Goal: Task Accomplishment & Management: Manage account settings

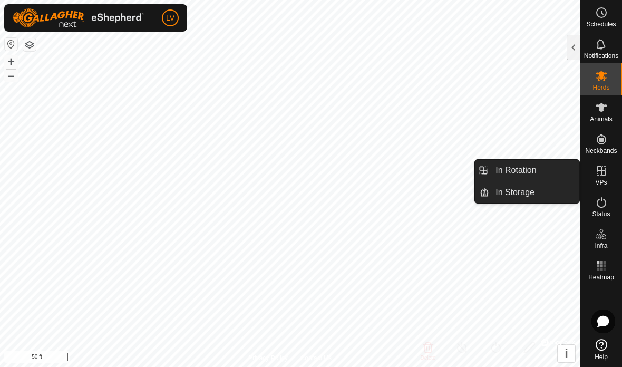
click at [603, 176] on icon at bounding box center [602, 171] width 13 height 13
click at [596, 170] on icon at bounding box center [602, 171] width 13 height 13
click at [599, 111] on icon at bounding box center [602, 107] width 13 height 13
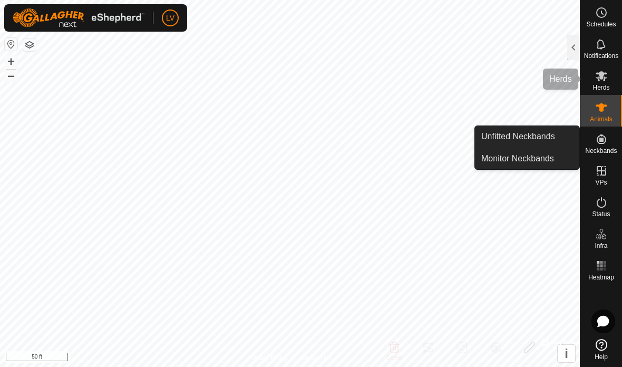
click at [601, 74] on icon at bounding box center [602, 76] width 12 height 10
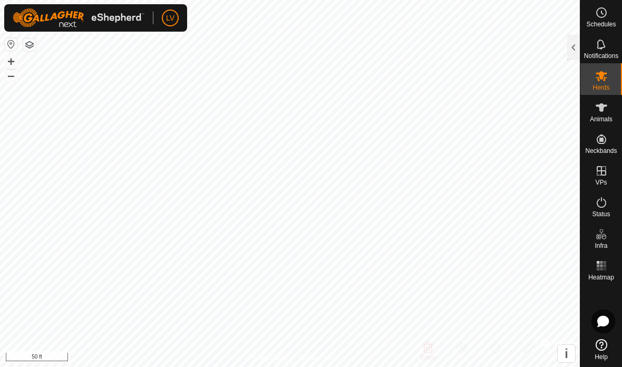
click at [571, 50] on div at bounding box center [574, 47] width 13 height 25
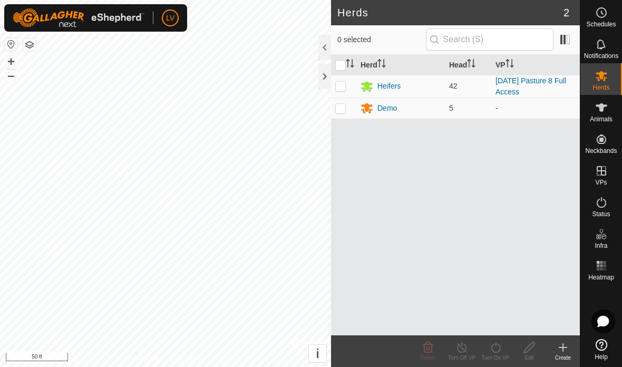
click at [391, 103] on div "Demo" at bounding box center [388, 108] width 20 height 11
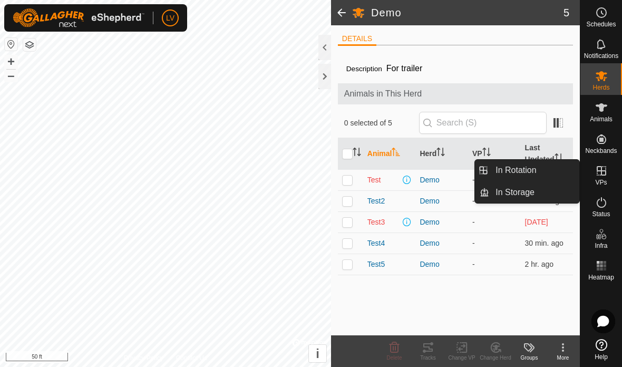
click at [540, 165] on link "In Rotation" at bounding box center [535, 170] width 90 height 21
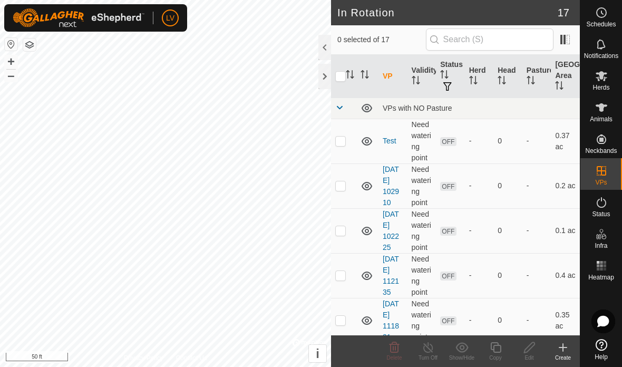
click at [569, 348] on icon at bounding box center [563, 347] width 13 height 13
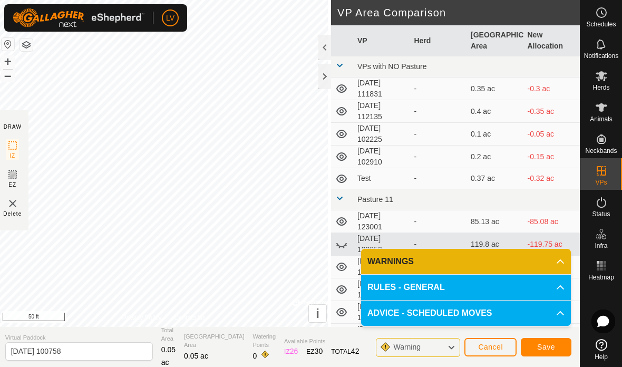
click at [550, 344] on span "Save" at bounding box center [547, 347] width 18 height 8
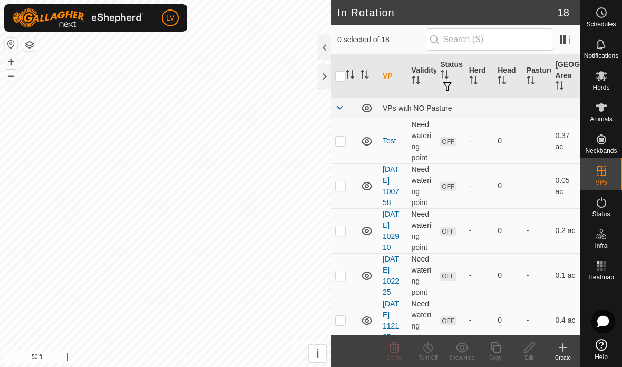
click at [344, 181] on p-checkbox at bounding box center [340, 185] width 11 height 8
checkbox input "true"
click at [535, 347] on icon at bounding box center [529, 347] width 13 height 13
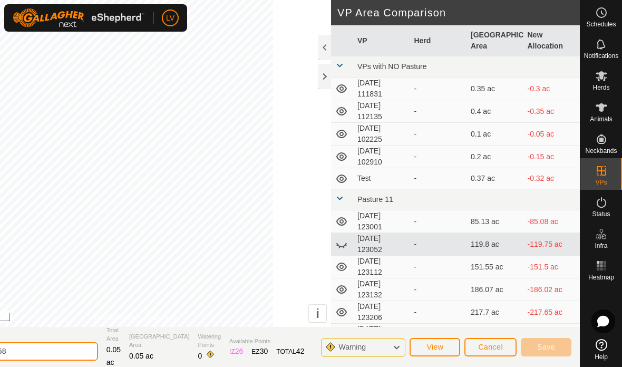
click at [89, 343] on input "2025-08-13 100758" at bounding box center [24, 351] width 148 height 18
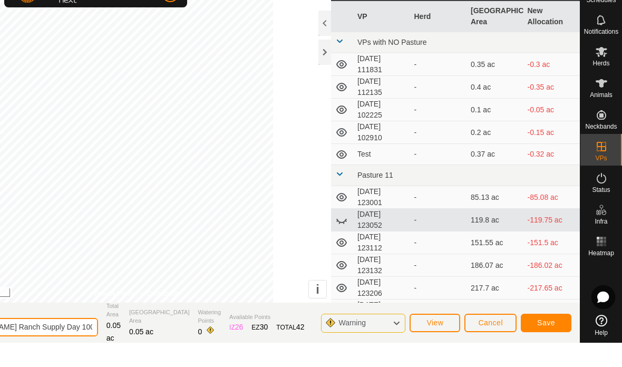
type input "[PERSON_NAME] Ranch Supply Day 100758"
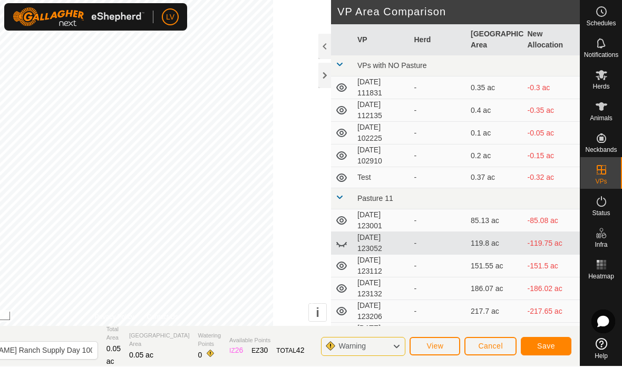
click at [546, 338] on button "Save" at bounding box center [546, 346] width 51 height 18
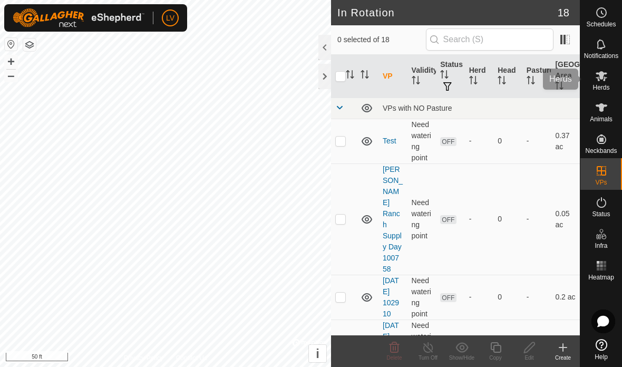
click at [605, 79] on icon at bounding box center [602, 76] width 12 height 10
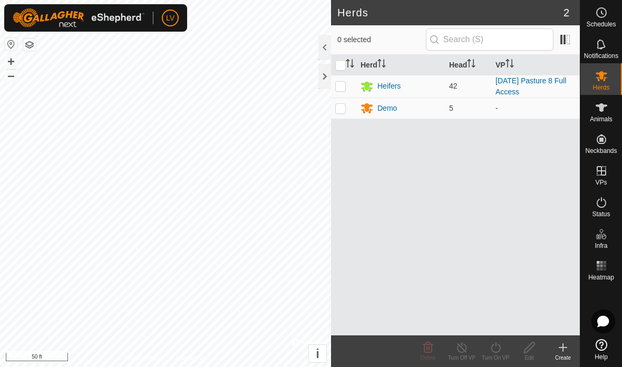
click at [385, 111] on div "Demo" at bounding box center [388, 108] width 20 height 11
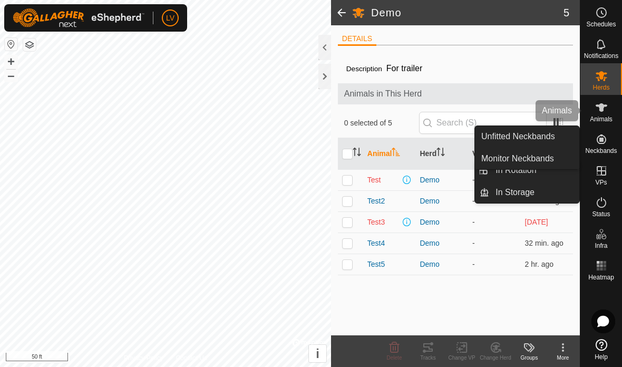
click at [601, 126] on div "Animals" at bounding box center [602, 111] width 42 height 32
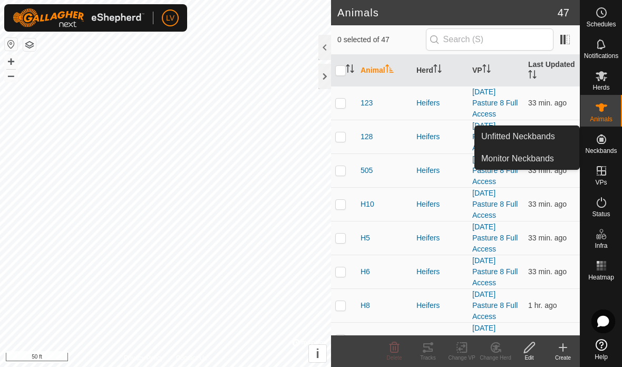
click at [549, 135] on span "Unfitted Neckbands" at bounding box center [519, 136] width 74 height 13
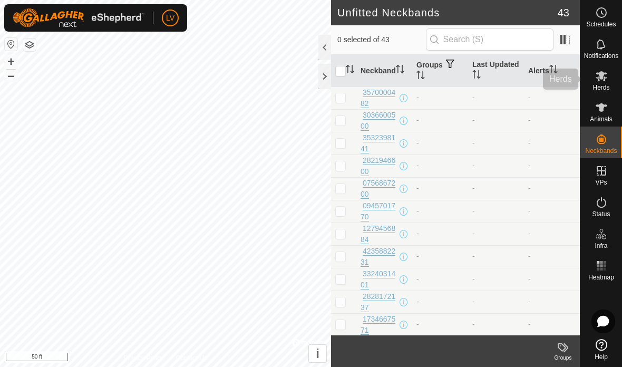
click at [603, 75] on icon at bounding box center [602, 76] width 12 height 10
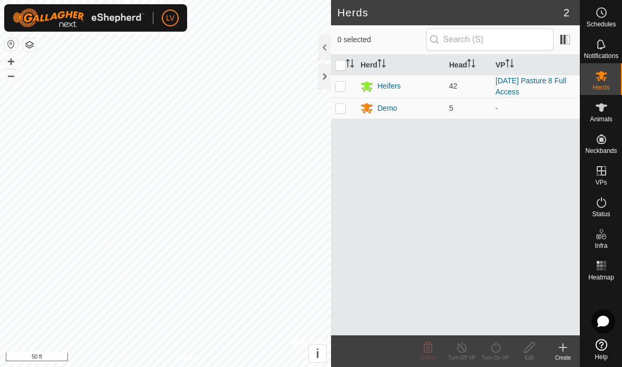
click at [388, 105] on div "Demo" at bounding box center [388, 108] width 20 height 11
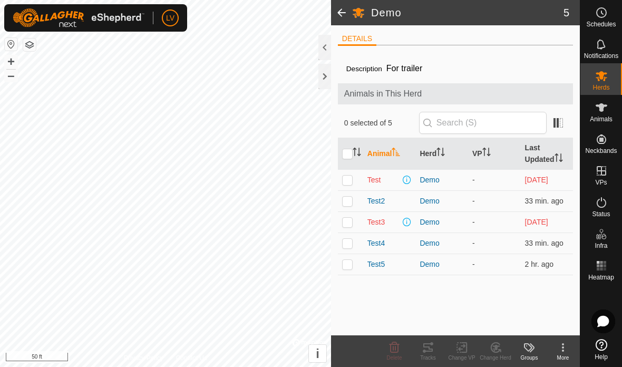
click at [345, 174] on td at bounding box center [350, 179] width 25 height 21
checkbox input "true"
click at [348, 201] on p-checkbox at bounding box center [347, 201] width 11 height 8
checkbox input "true"
click at [350, 222] on p-checkbox at bounding box center [347, 222] width 11 height 8
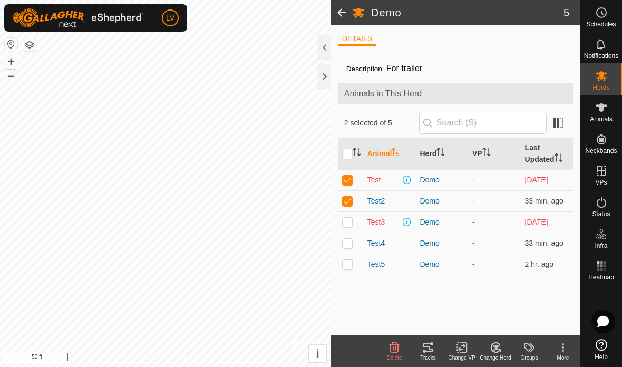
checkbox input "true"
click at [347, 243] on p-checkbox at bounding box center [347, 243] width 11 height 8
checkbox input "true"
click at [351, 264] on p-checkbox at bounding box center [347, 264] width 11 height 8
checkbox input "true"
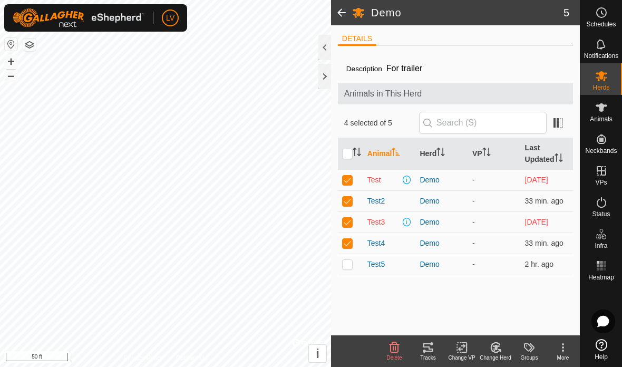
checkbox input "true"
click at [464, 338] on div "Change VP" at bounding box center [462, 351] width 34 height 32
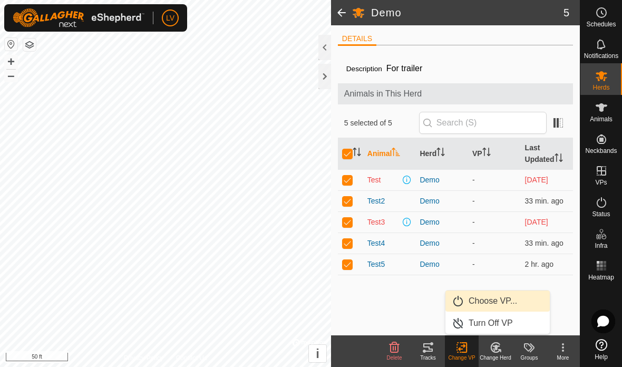
click at [485, 300] on span "Choose VP..." at bounding box center [493, 301] width 49 height 13
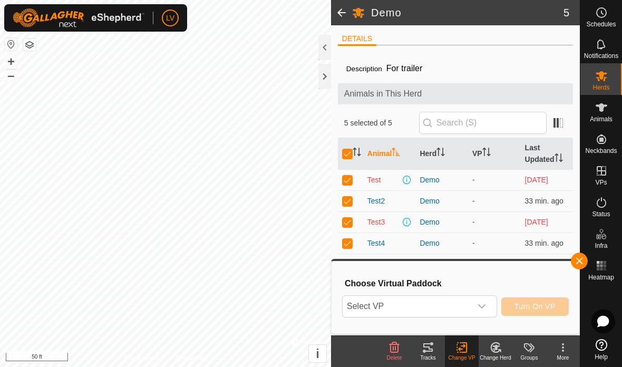
click at [481, 299] on div "dropdown trigger" at bounding box center [482, 306] width 21 height 21
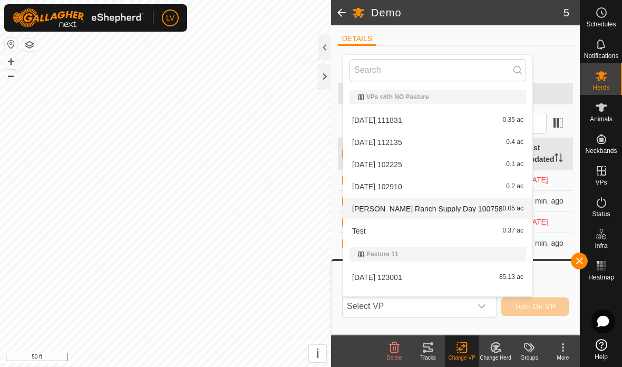
click at [453, 199] on li "Cammack Ranch Supply Day 100758 0.05 ac" at bounding box center [437, 208] width 189 height 21
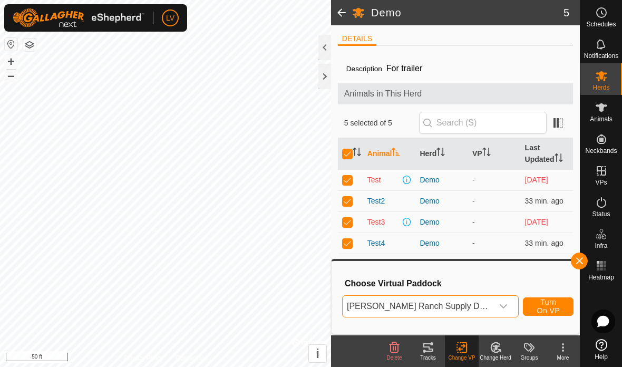
click at [550, 300] on span "Turn On VP" at bounding box center [548, 306] width 24 height 17
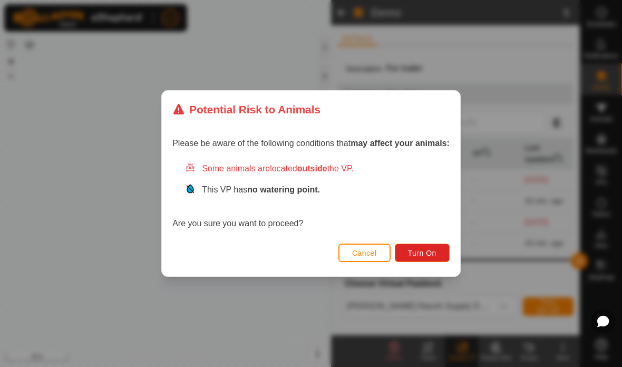
click at [424, 248] on button "Turn On" at bounding box center [422, 253] width 55 height 18
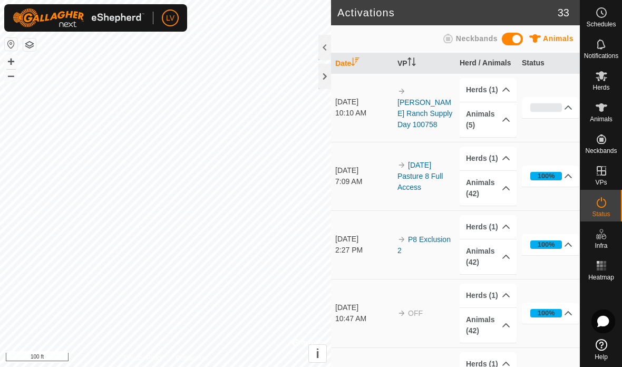
click at [323, 69] on div at bounding box center [325, 76] width 13 height 25
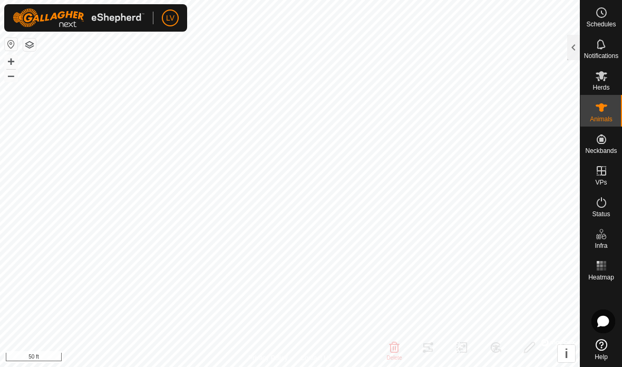
click at [570, 39] on div at bounding box center [574, 47] width 13 height 25
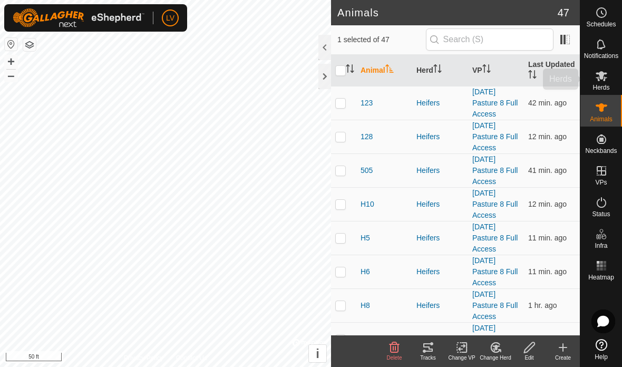
click at [601, 78] on icon at bounding box center [602, 76] width 12 height 10
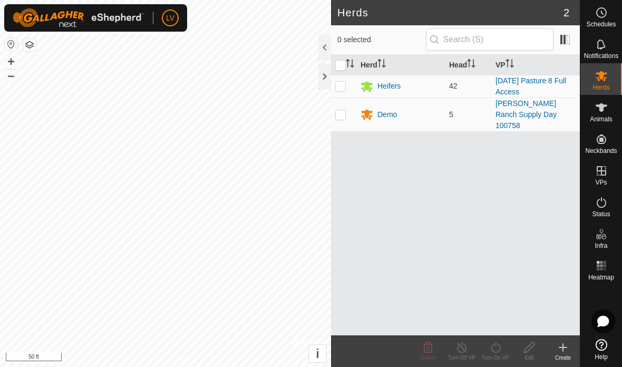
click at [388, 109] on div "Demo" at bounding box center [388, 114] width 20 height 11
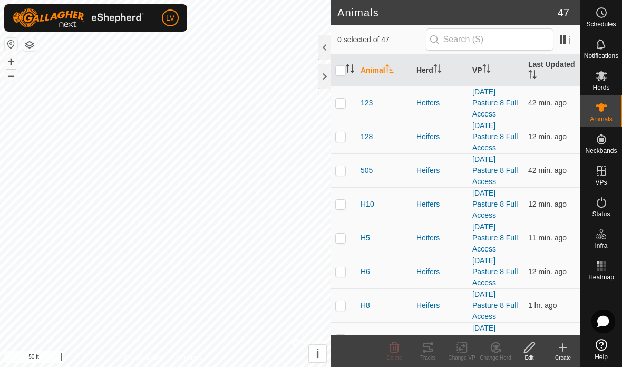
checkbox input "true"
click at [599, 76] on icon at bounding box center [602, 76] width 13 height 13
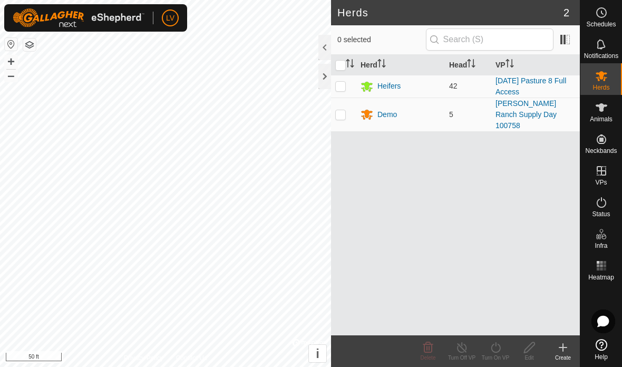
click at [599, 110] on icon at bounding box center [602, 107] width 13 height 13
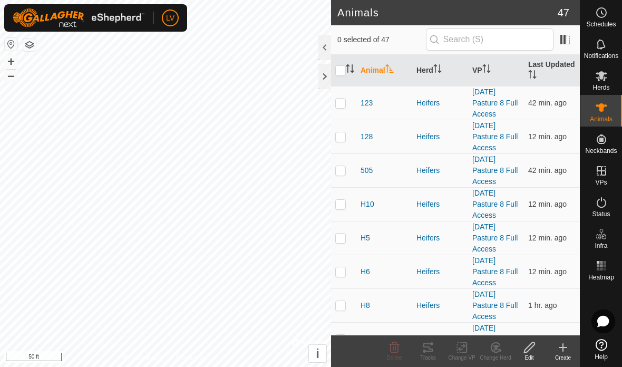
click at [490, 70] on icon "Activate to sort" at bounding box center [487, 68] width 8 height 8
click at [481, 68] on th "VP" at bounding box center [496, 71] width 56 height 32
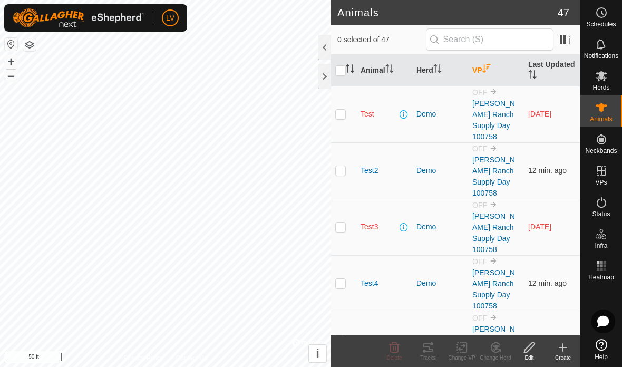
click at [371, 165] on span "Test2" at bounding box center [369, 170] width 17 height 11
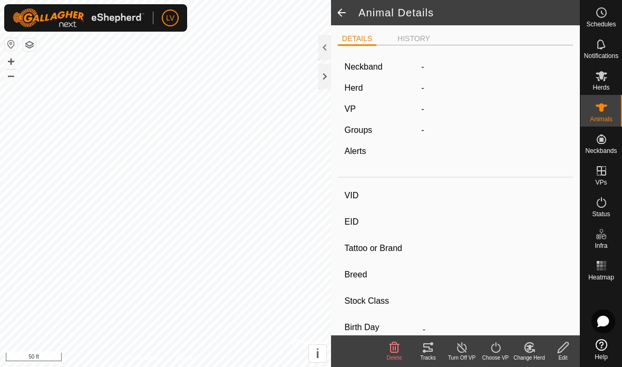
type input "Test2"
type input "-"
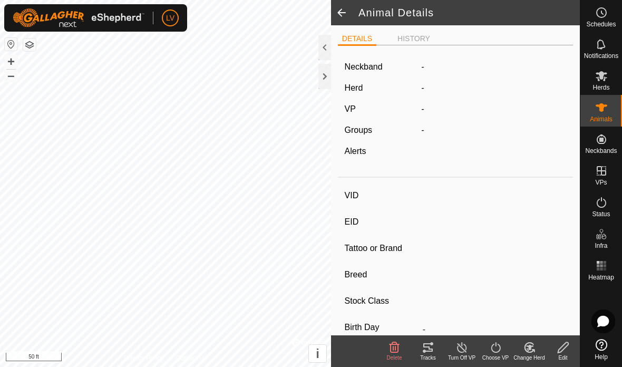
type input "0 kg"
type input "-"
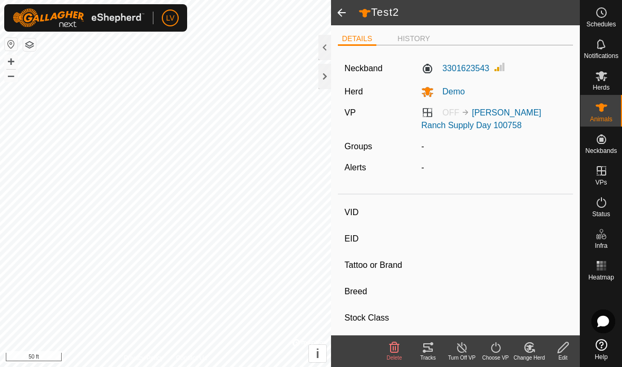
type input "Test4"
type input "-"
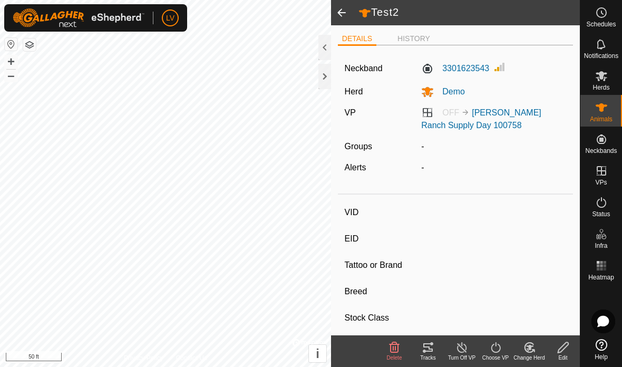
type input "0 kg"
type input "-"
click at [324, 72] on div at bounding box center [325, 76] width 13 height 25
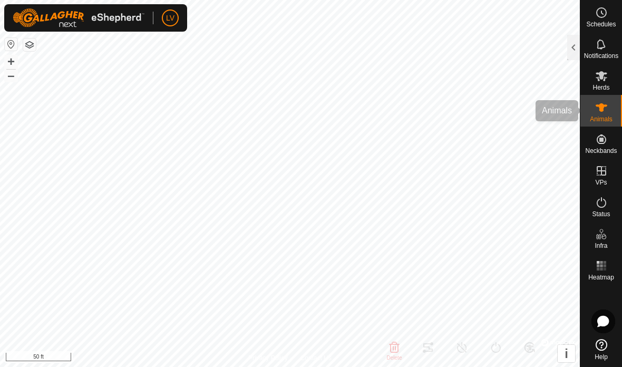
click at [601, 111] on icon at bounding box center [602, 107] width 12 height 8
click at [597, 81] on icon at bounding box center [602, 76] width 13 height 13
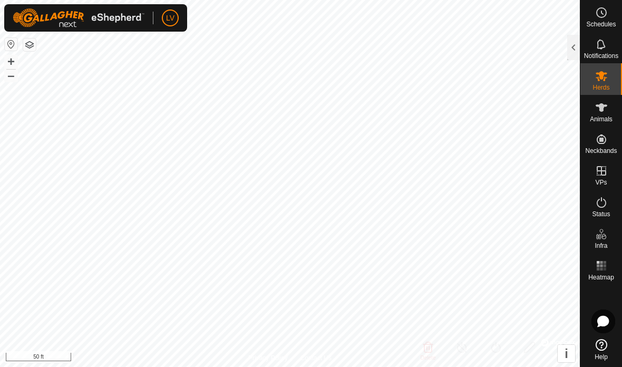
click at [572, 50] on div at bounding box center [574, 47] width 13 height 25
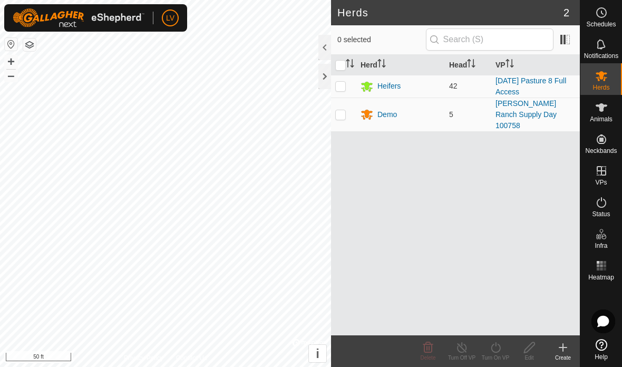
click at [526, 104] on link "[PERSON_NAME] Ranch Supply Day 100758" at bounding box center [526, 114] width 61 height 31
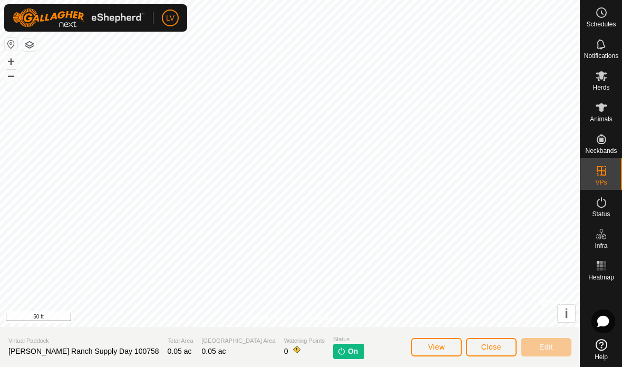
click at [348, 350] on span "On" at bounding box center [353, 351] width 10 height 11
click at [439, 349] on span "View" at bounding box center [436, 347] width 17 height 8
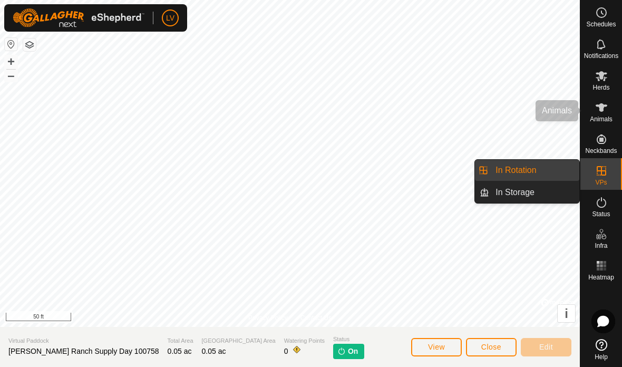
click at [600, 114] on es-animals-svg-icon at bounding box center [601, 107] width 19 height 17
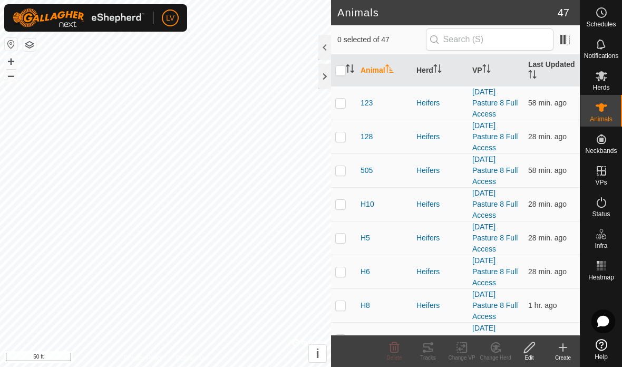
click at [605, 78] on icon at bounding box center [602, 76] width 12 height 10
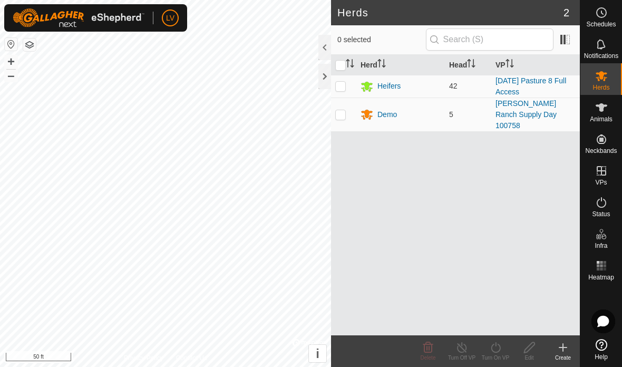
click at [386, 109] on div "Demo" at bounding box center [388, 114] width 20 height 11
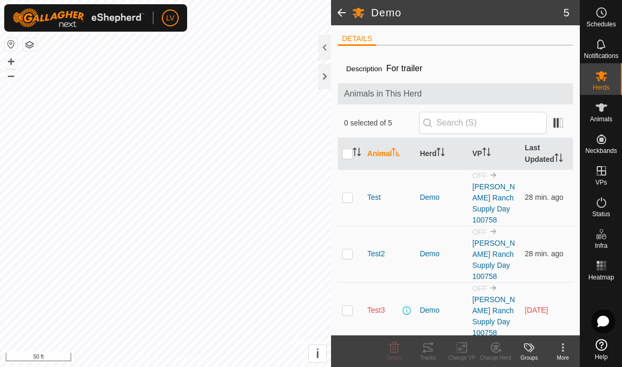
click at [557, 123] on span at bounding box center [558, 122] width 17 height 17
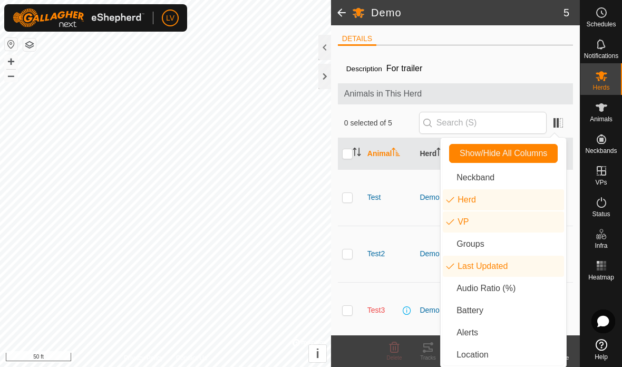
click at [603, 83] on es-mob-svg-icon at bounding box center [601, 76] width 19 height 17
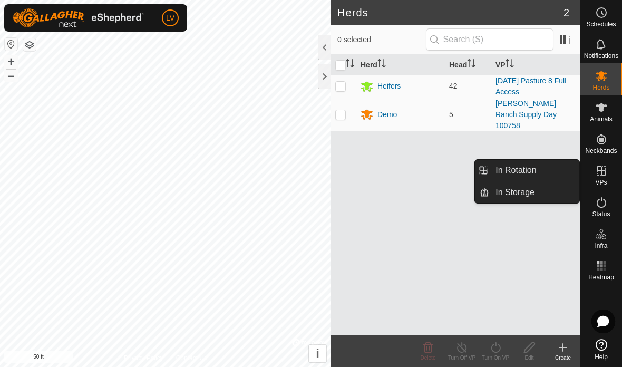
click at [532, 168] on span "In Rotation" at bounding box center [516, 170] width 41 height 13
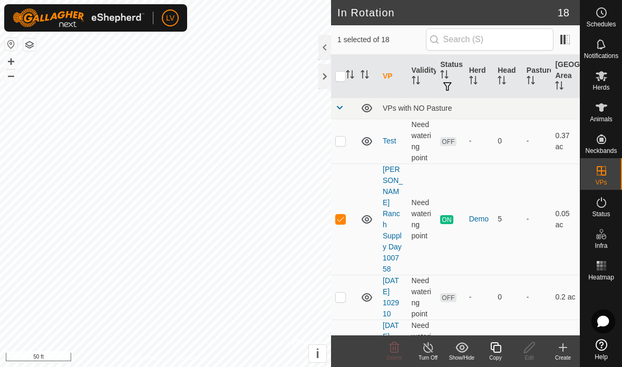
click at [338, 215] on p-checkbox at bounding box center [340, 219] width 11 height 8
click at [331, 202] on td at bounding box center [343, 219] width 25 height 111
click at [336, 215] on p-checkbox at bounding box center [340, 219] width 11 height 8
checkbox input "false"
click at [446, 202] on td "ON" at bounding box center [450, 219] width 29 height 111
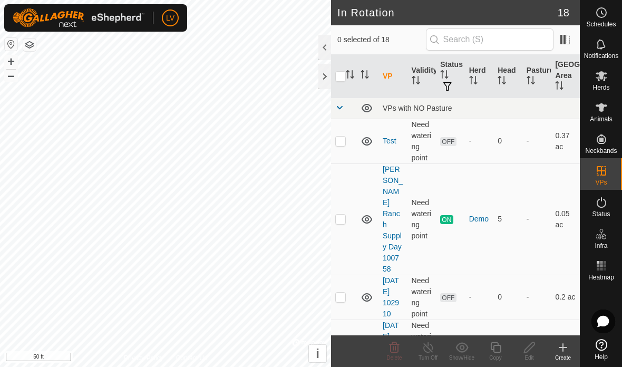
click at [396, 209] on link "[PERSON_NAME] Ranch Supply Day 100758" at bounding box center [393, 219] width 20 height 108
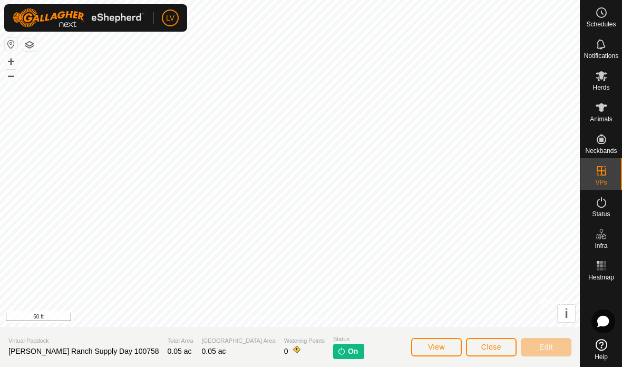
click at [338, 351] on img at bounding box center [342, 351] width 8 height 8
click at [333, 341] on span "Status" at bounding box center [348, 339] width 31 height 9
click at [333, 346] on p-tag "On" at bounding box center [348, 351] width 31 height 15
click at [338, 348] on img at bounding box center [342, 351] width 8 height 8
click at [439, 338] on button "View" at bounding box center [436, 347] width 51 height 18
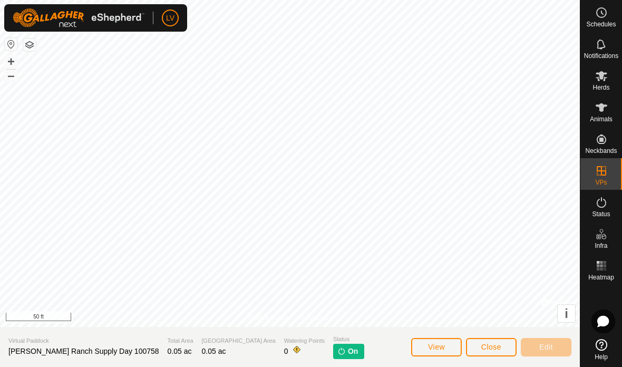
click at [492, 349] on span "Close" at bounding box center [492, 347] width 20 height 8
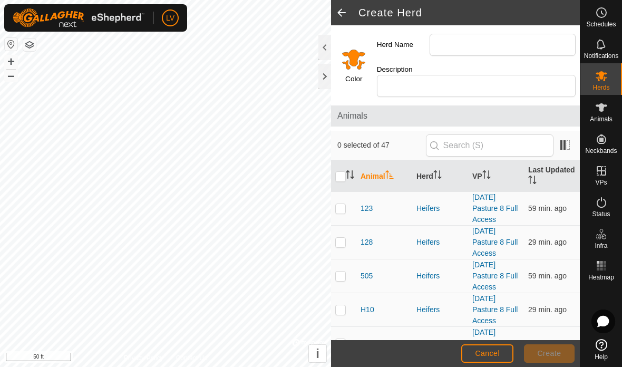
click at [347, 8] on span at bounding box center [341, 12] width 21 height 25
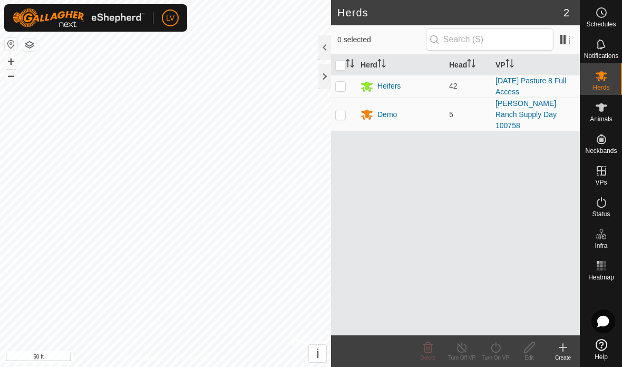
click at [524, 106] on link "[PERSON_NAME] Ranch Supply Day 100758" at bounding box center [526, 114] width 61 height 31
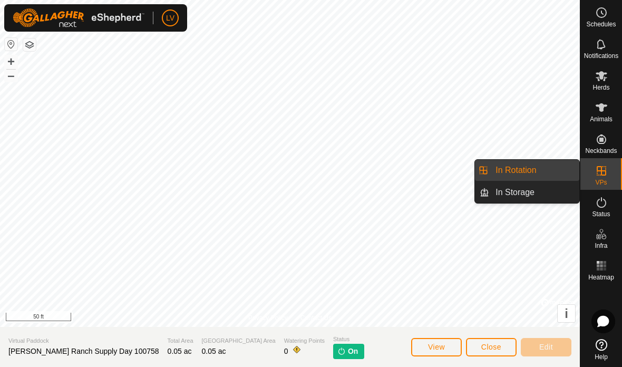
click at [516, 172] on span "In Rotation" at bounding box center [516, 170] width 41 height 13
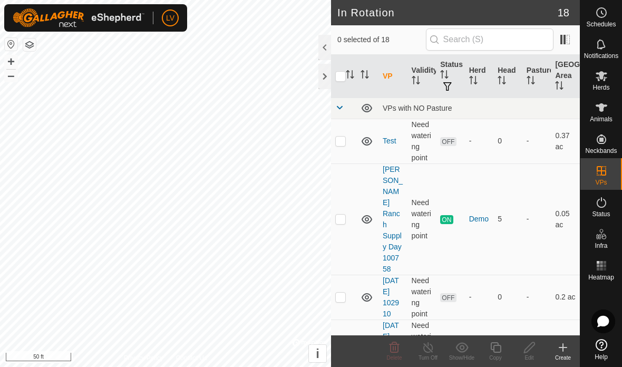
click at [341, 215] on p-checkbox at bounding box center [340, 219] width 11 height 8
checkbox input "true"
click at [442, 215] on span "ON" at bounding box center [446, 219] width 13 height 9
click at [596, 205] on icon at bounding box center [602, 202] width 13 height 13
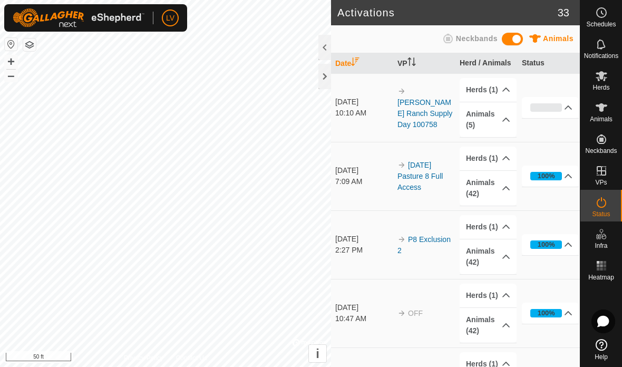
click at [560, 106] on div "0%" at bounding box center [547, 107] width 32 height 8
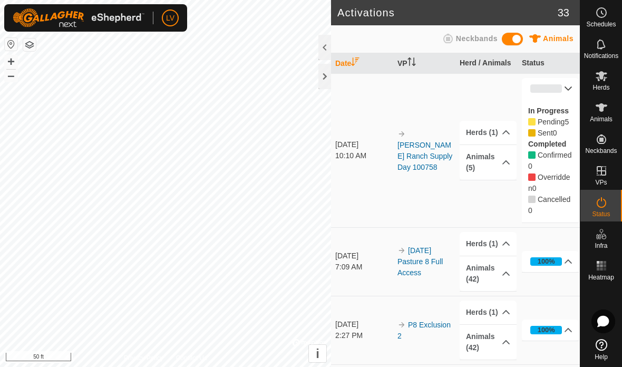
click at [402, 192] on td "[PERSON_NAME] Ranch Supply Day 100758" at bounding box center [425, 150] width 62 height 154
click at [420, 142] on link "[PERSON_NAME] Ranch Supply Day 100758" at bounding box center [425, 156] width 55 height 31
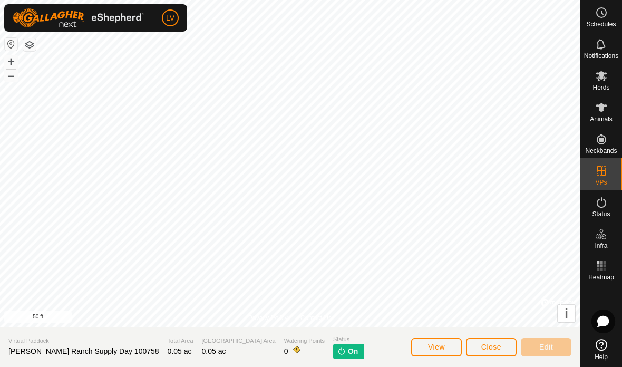
click at [338, 347] on img at bounding box center [342, 351] width 8 height 8
click at [434, 349] on span "View" at bounding box center [436, 347] width 17 height 8
click at [601, 267] on icon at bounding box center [602, 266] width 13 height 13
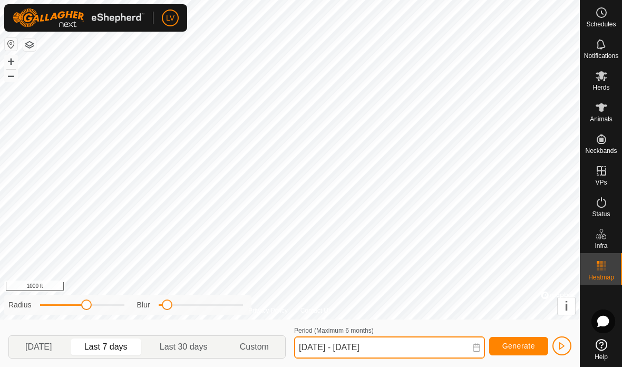
click at [370, 347] on input "[DATE] - [DATE]" at bounding box center [389, 348] width 191 height 22
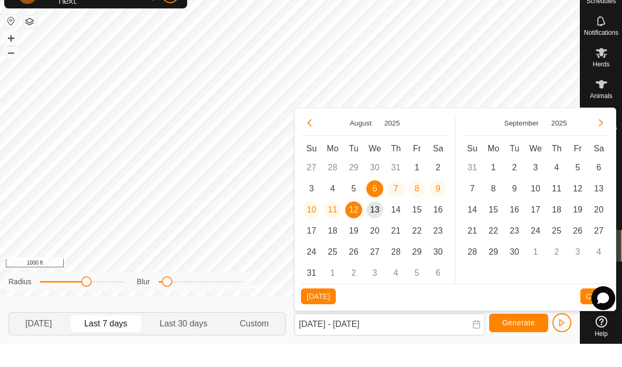
click at [312, 180] on td "27" at bounding box center [311, 190] width 21 height 21
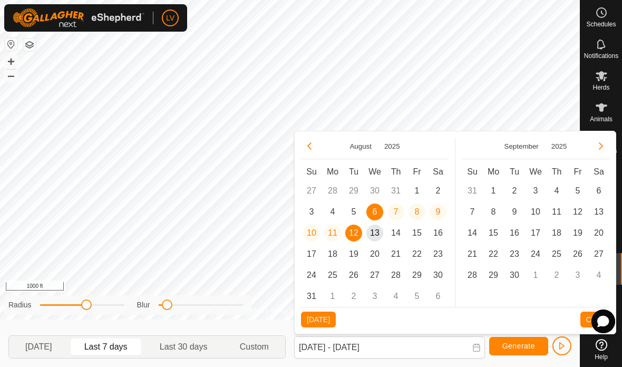
click at [309, 190] on td "27" at bounding box center [311, 190] width 21 height 21
click at [333, 188] on td "28" at bounding box center [332, 190] width 21 height 21
click at [302, 150] on button "Previous Month" at bounding box center [309, 146] width 17 height 17
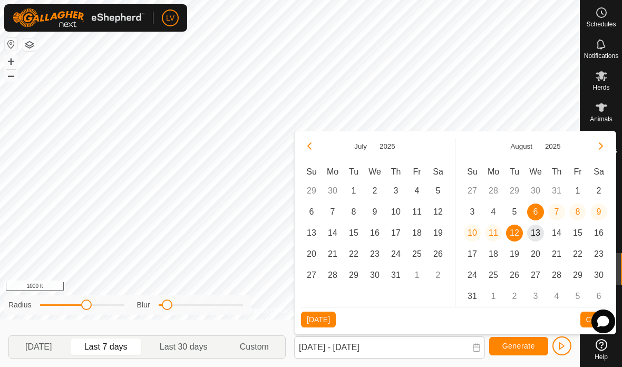
click at [330, 277] on span "28" at bounding box center [332, 275] width 17 height 17
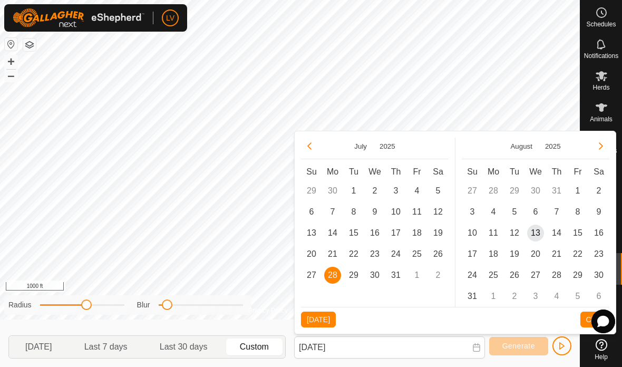
click at [314, 270] on span "27" at bounding box center [311, 275] width 17 height 17
click at [476, 208] on span "3" at bounding box center [472, 212] width 17 height 17
type input "[DATE] - [DATE]"
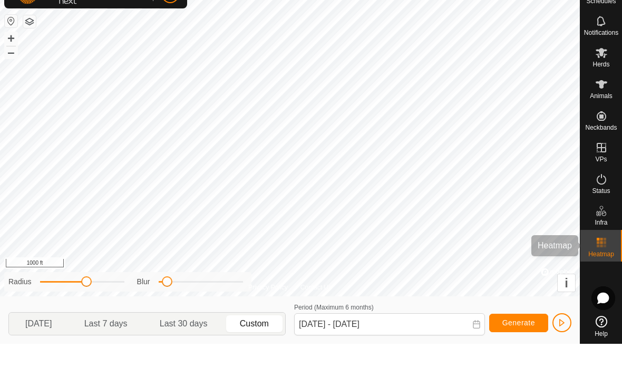
click at [601, 260] on icon at bounding box center [602, 266] width 13 height 13
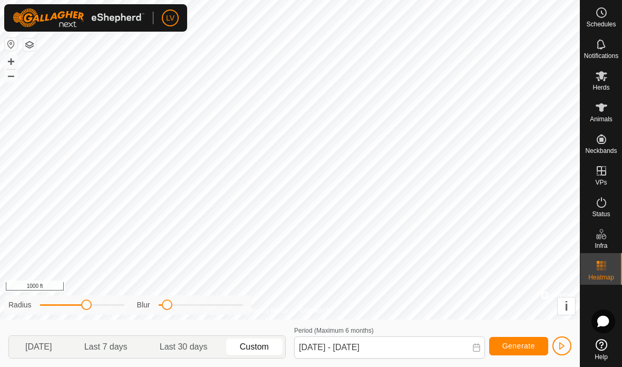
click at [513, 345] on span "Generate" at bounding box center [519, 346] width 33 height 8
click at [511, 344] on span "Generate" at bounding box center [519, 346] width 33 height 8
click at [597, 108] on icon at bounding box center [602, 107] width 13 height 13
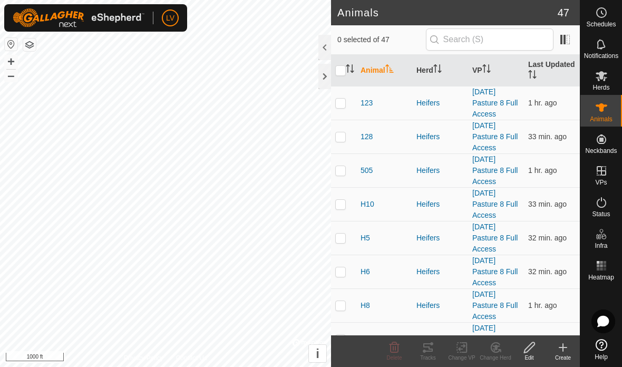
click at [322, 77] on div at bounding box center [325, 76] width 13 height 25
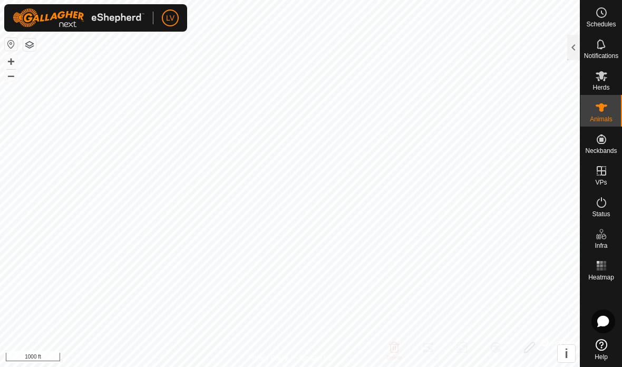
click at [606, 117] on span "Animals" at bounding box center [601, 119] width 23 height 6
click at [597, 69] on es-mob-svg-icon at bounding box center [601, 76] width 19 height 17
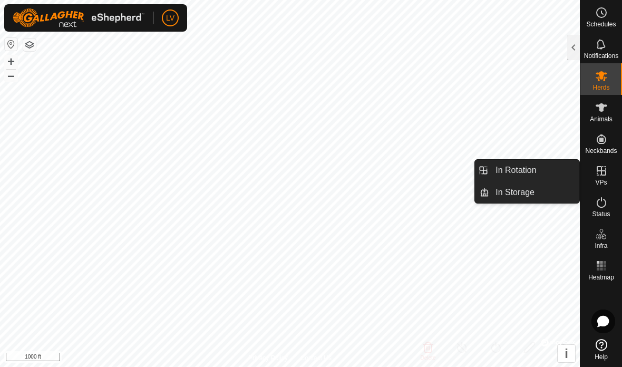
click at [512, 167] on span "In Rotation" at bounding box center [516, 170] width 41 height 13
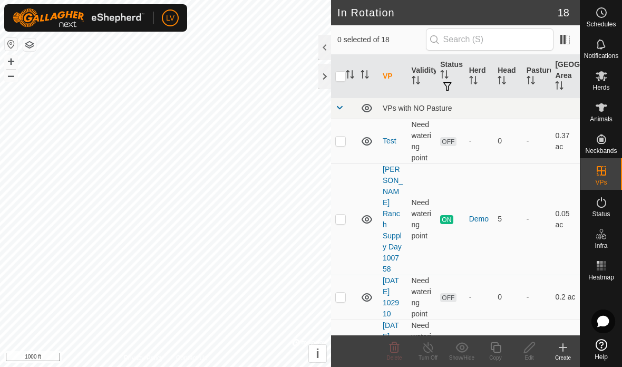
click at [322, 69] on div at bounding box center [325, 76] width 13 height 25
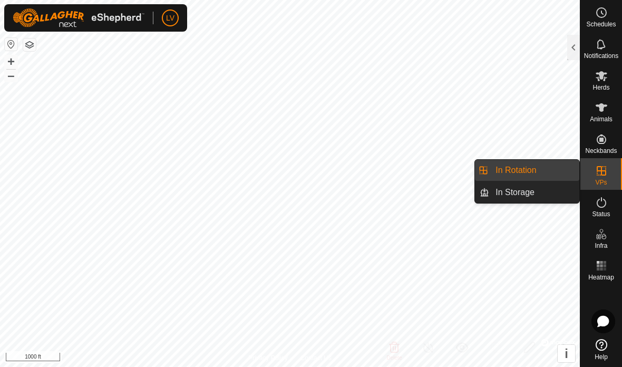
click at [518, 169] on span "In Rotation" at bounding box center [516, 170] width 41 height 13
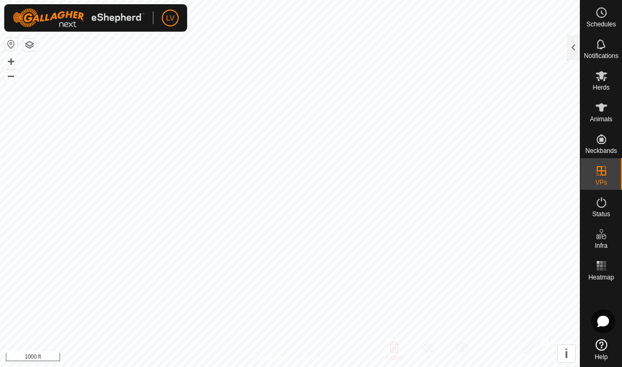
click at [568, 51] on div at bounding box center [574, 47] width 13 height 25
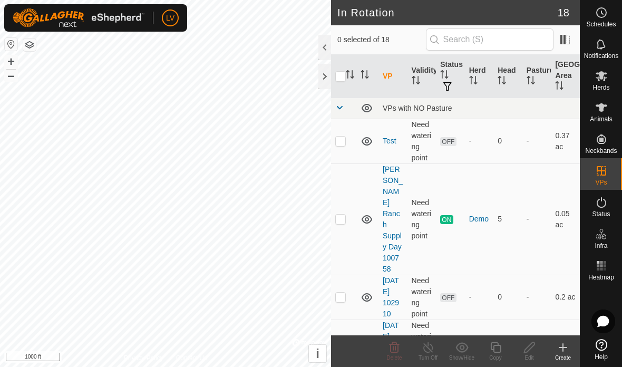
click at [349, 203] on td at bounding box center [343, 219] width 25 height 111
checkbox input "true"
click at [439, 203] on td "ON" at bounding box center [450, 219] width 29 height 111
click at [399, 212] on link "[PERSON_NAME] Ranch Supply Day 100758" at bounding box center [393, 219] width 20 height 108
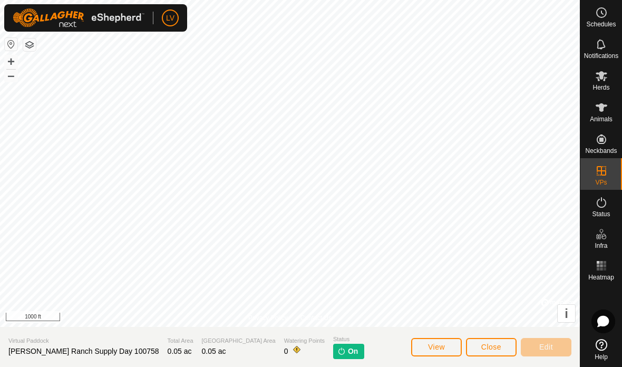
click at [490, 347] on span "Close" at bounding box center [492, 347] width 20 height 8
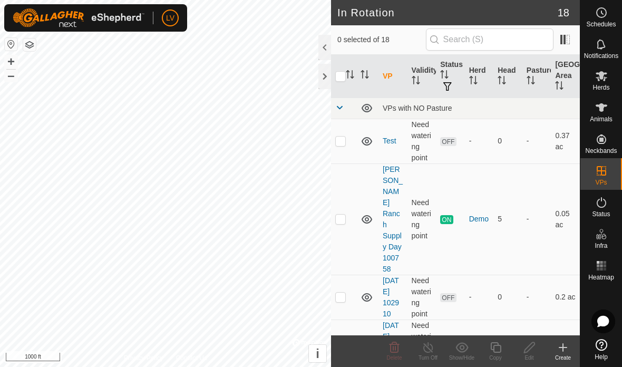
click at [319, 77] on div at bounding box center [325, 76] width 13 height 25
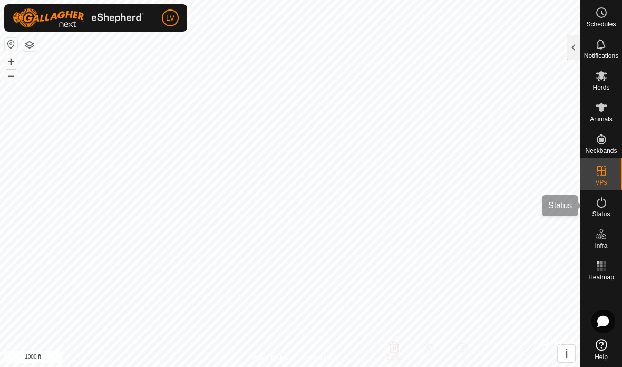
click at [598, 207] on icon at bounding box center [602, 202] width 13 height 13
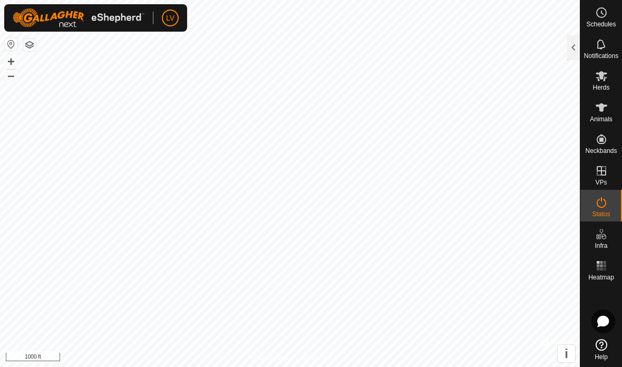
click at [568, 47] on div at bounding box center [574, 47] width 13 height 25
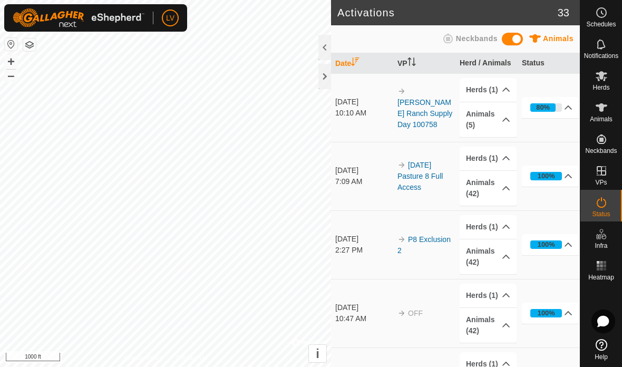
click at [560, 105] on div "80%" at bounding box center [547, 107] width 32 height 8
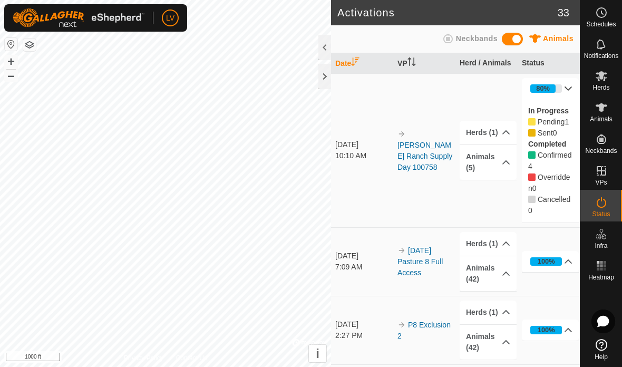
click at [561, 85] on div "80%" at bounding box center [547, 88] width 32 height 8
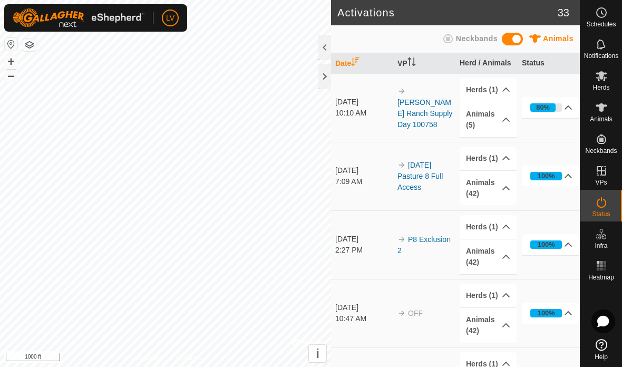
click at [424, 105] on link "[PERSON_NAME] Ranch Supply Day 100758" at bounding box center [425, 113] width 55 height 31
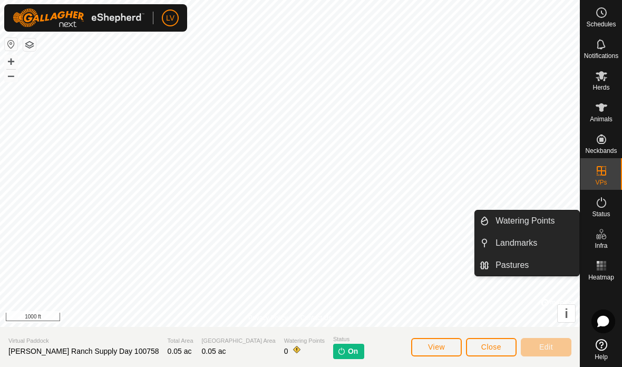
click at [597, 272] on icon at bounding box center [602, 266] width 13 height 13
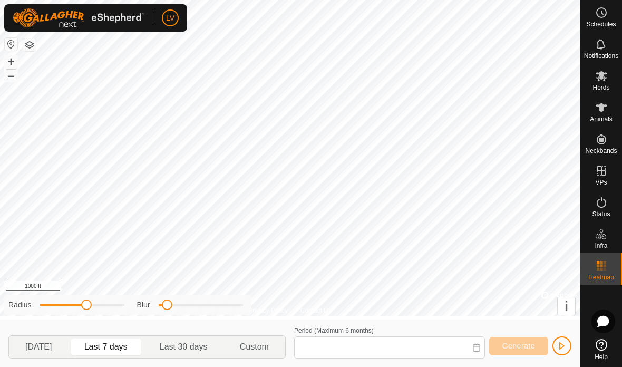
type input "[DATE] - [DATE]"
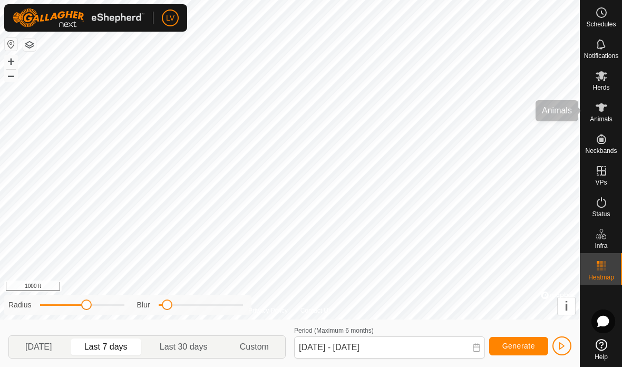
click at [600, 108] on icon at bounding box center [602, 107] width 12 height 8
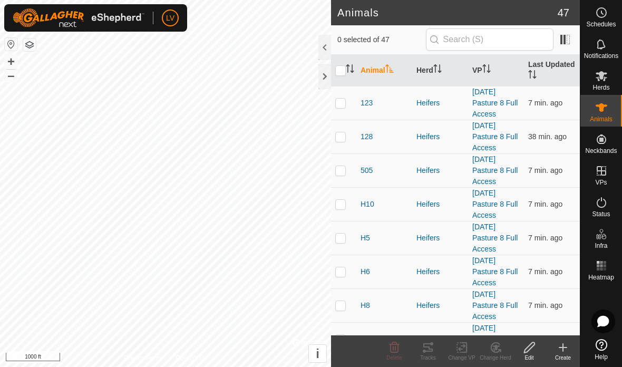
click at [321, 74] on div at bounding box center [325, 76] width 13 height 25
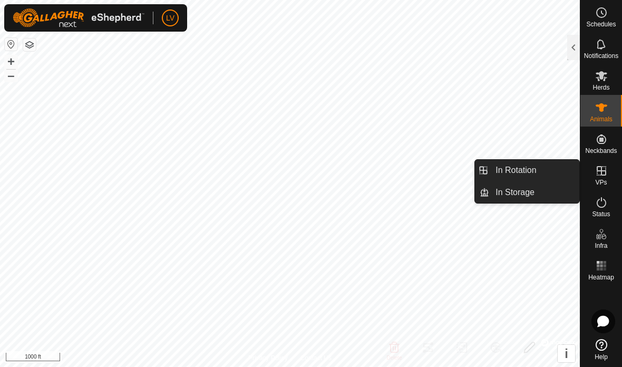
click at [527, 169] on span "In Rotation" at bounding box center [516, 170] width 41 height 13
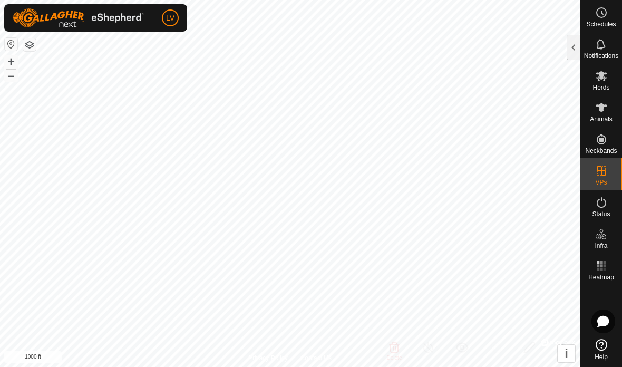
click at [568, 55] on div at bounding box center [574, 47] width 13 height 25
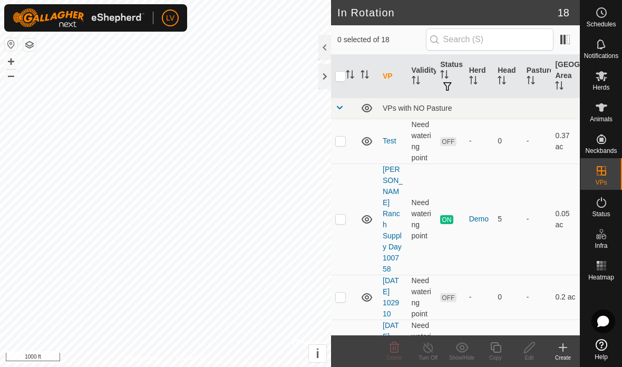
click at [398, 215] on link "[PERSON_NAME] Ranch Supply Day 100758" at bounding box center [393, 219] width 20 height 108
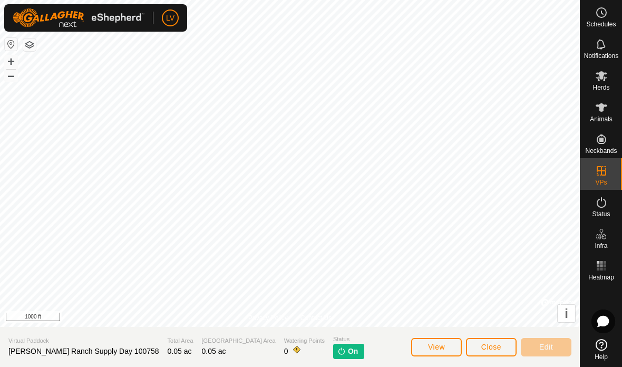
click at [488, 339] on button "Close" at bounding box center [491, 347] width 51 height 18
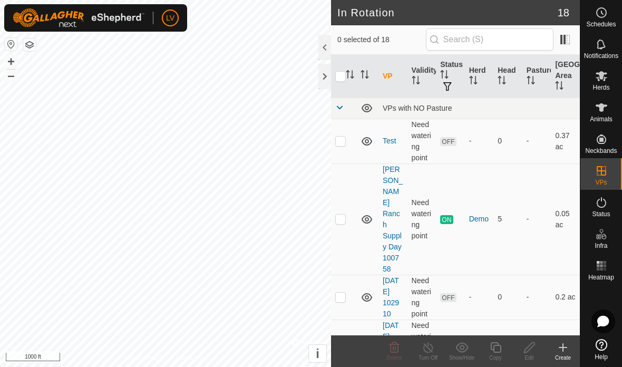
click at [597, 202] on icon at bounding box center [601, 202] width 9 height 11
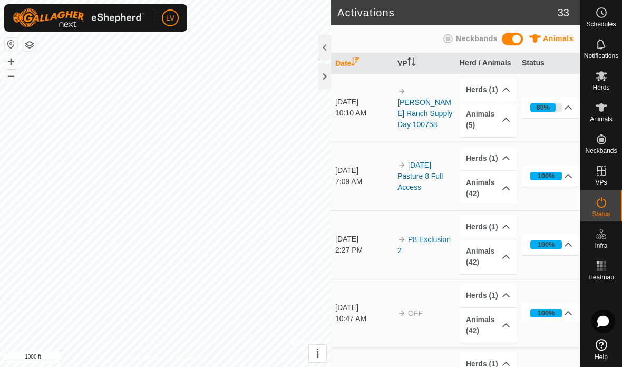
click at [602, 106] on icon at bounding box center [602, 107] width 12 height 8
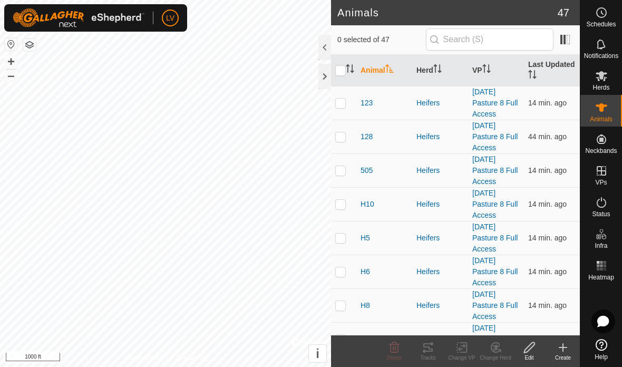
click at [321, 75] on div at bounding box center [325, 76] width 13 height 25
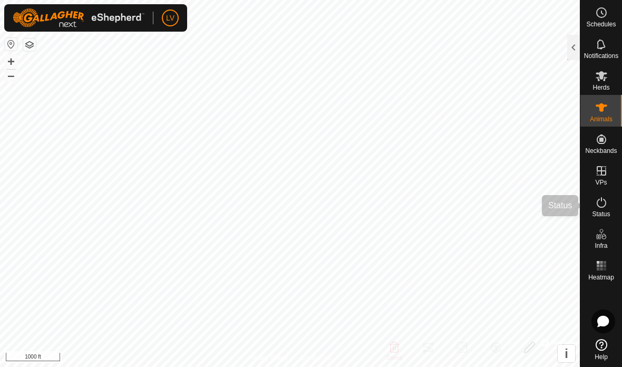
click at [601, 206] on icon at bounding box center [602, 202] width 13 height 13
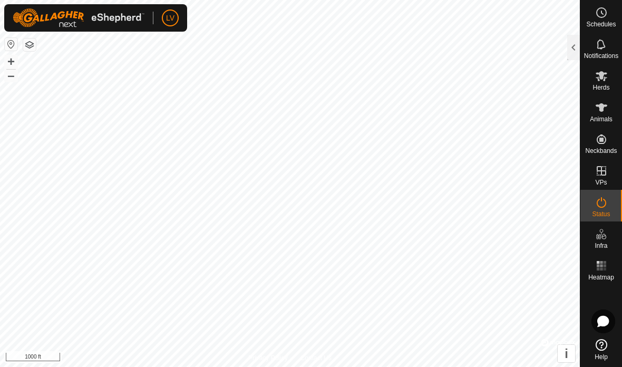
click at [568, 53] on div at bounding box center [574, 47] width 13 height 25
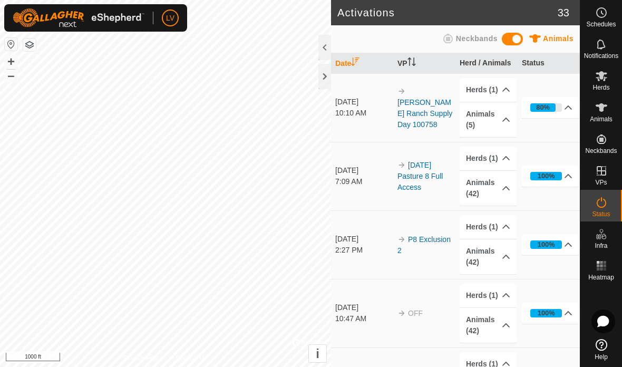
click at [560, 108] on div "80%" at bounding box center [547, 107] width 32 height 8
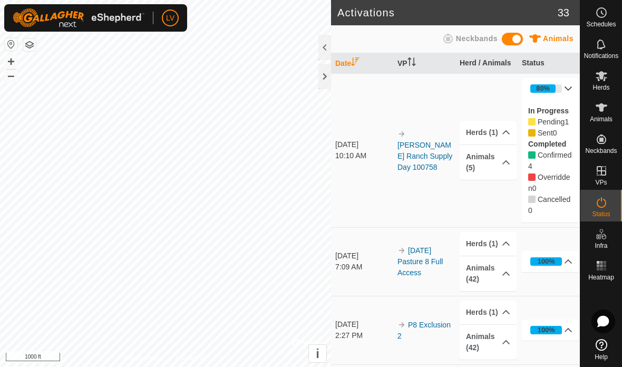
click at [563, 86] on p-accordion-header "80%" at bounding box center [550, 88] width 57 height 21
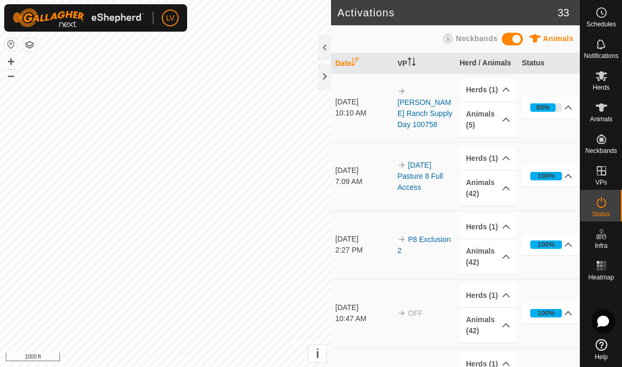
click at [494, 122] on p-accordion-header "Animals (5)" at bounding box center [488, 119] width 57 height 35
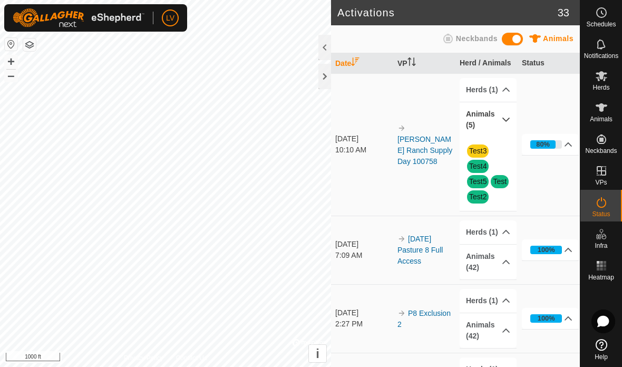
click at [320, 73] on div at bounding box center [325, 76] width 13 height 25
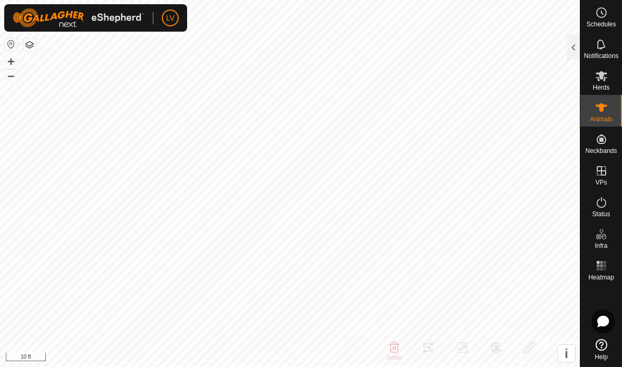
click at [601, 110] on icon at bounding box center [602, 107] width 12 height 8
click at [601, 111] on icon at bounding box center [602, 107] width 12 height 8
click at [568, 54] on div at bounding box center [574, 47] width 13 height 25
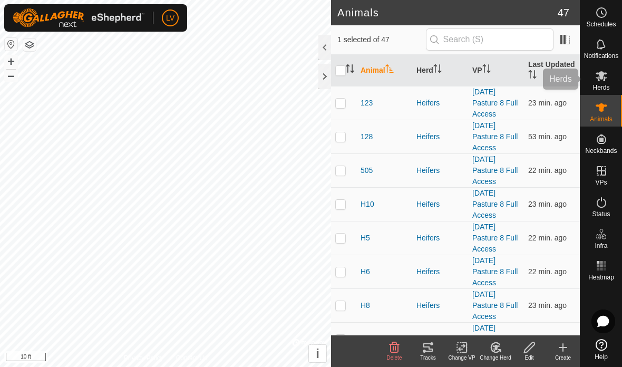
click at [597, 78] on icon at bounding box center [602, 76] width 12 height 10
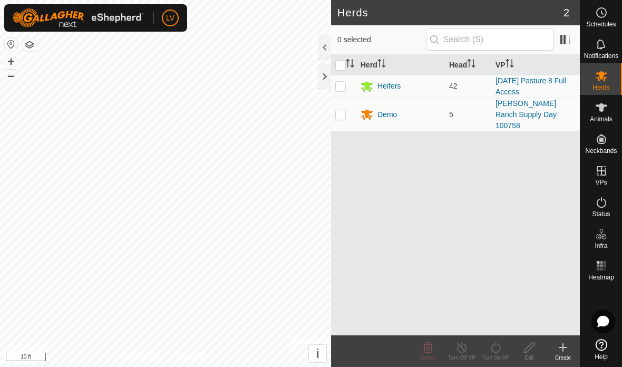
click at [385, 109] on div "Demo" at bounding box center [388, 114] width 20 height 11
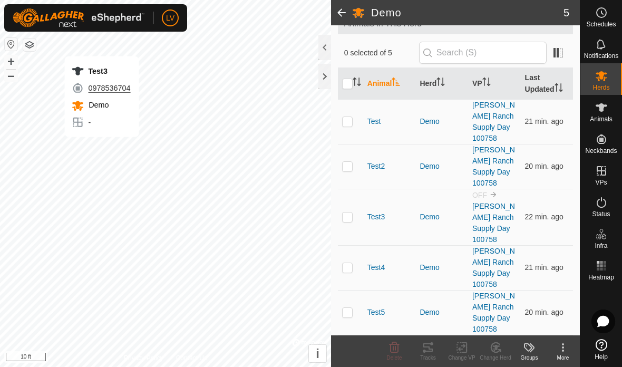
scroll to position [71, 0]
click at [325, 75] on div at bounding box center [325, 76] width 13 height 25
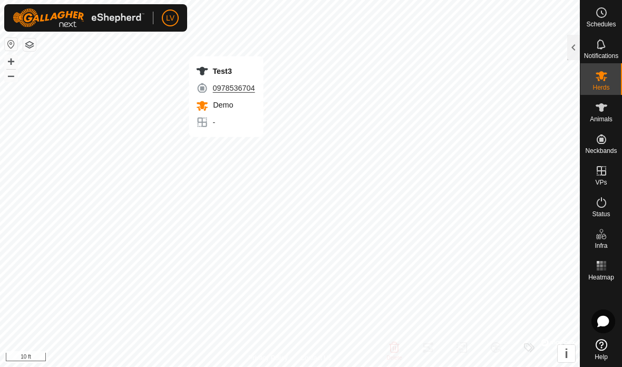
click at [598, 116] on span "Animals" at bounding box center [601, 119] width 23 height 6
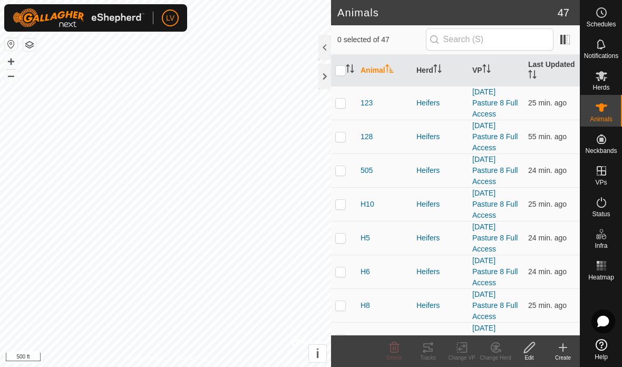
click at [326, 78] on div at bounding box center [325, 76] width 13 height 25
